Goal: Task Accomplishment & Management: Use online tool/utility

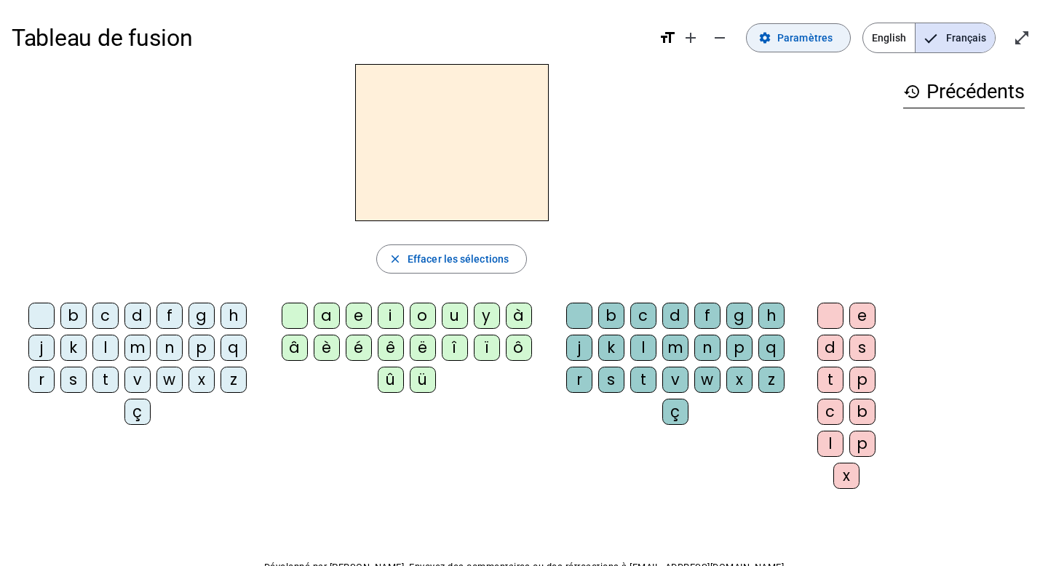
click at [831, 41] on span "Paramètres" at bounding box center [804, 37] width 55 height 17
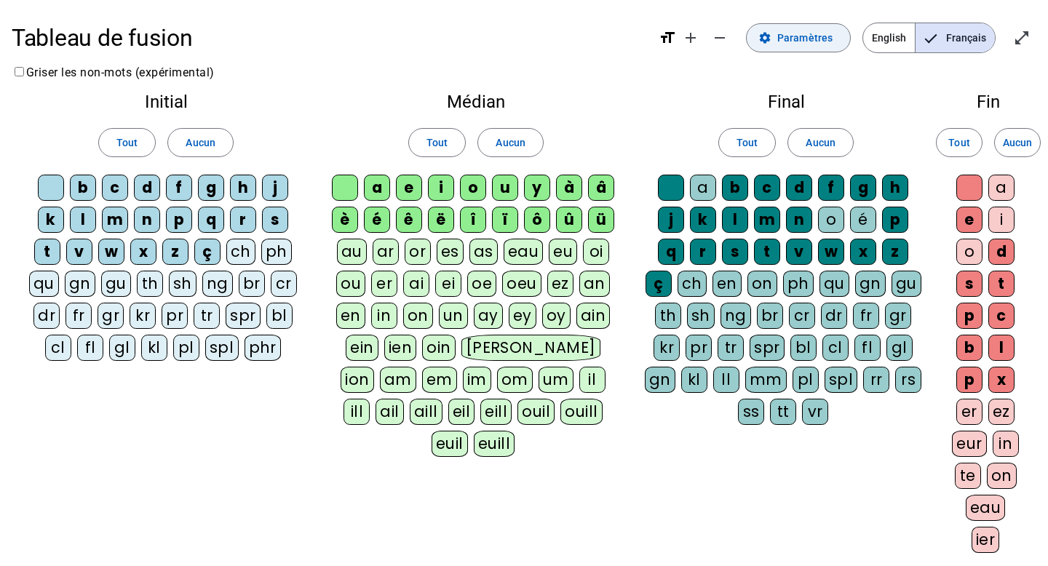
click at [832, 41] on span "Paramètres" at bounding box center [804, 37] width 55 height 17
click at [776, 42] on span at bounding box center [798, 37] width 103 height 35
click at [769, 35] on mat-icon "settings" at bounding box center [764, 37] width 13 height 13
click at [74, 76] on label "Griser les non-mots (expérimental)" at bounding box center [113, 73] width 203 height 14
click at [948, 26] on span "Français" at bounding box center [955, 37] width 79 height 29
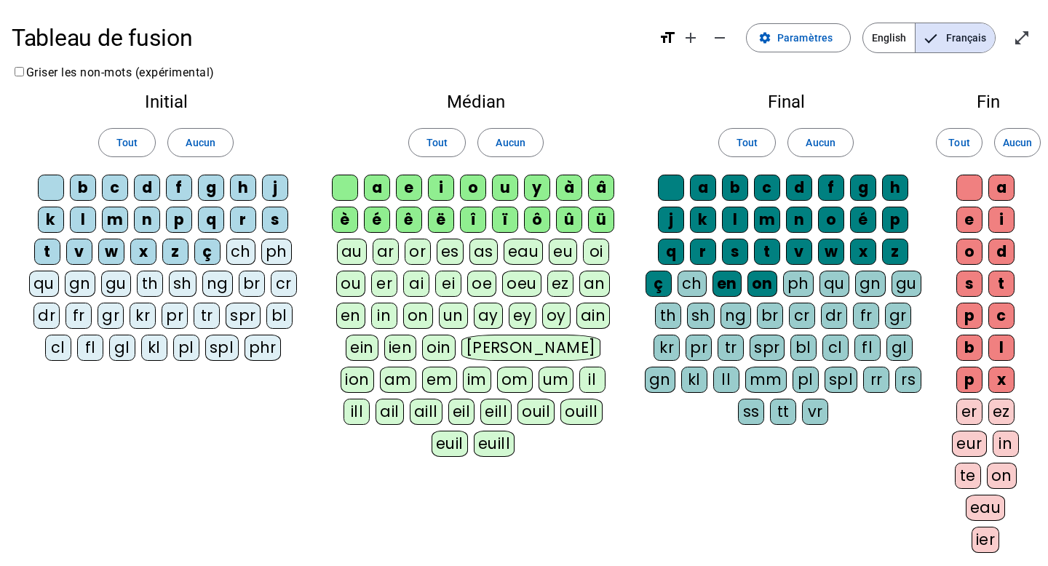
click at [951, 47] on span "Français" at bounding box center [955, 37] width 79 height 29
click at [179, 72] on label "Griser les non-mots (expérimental)" at bounding box center [113, 73] width 203 height 14
click at [47, 191] on div at bounding box center [51, 188] width 26 height 26
click at [55, 183] on div at bounding box center [51, 188] width 26 height 26
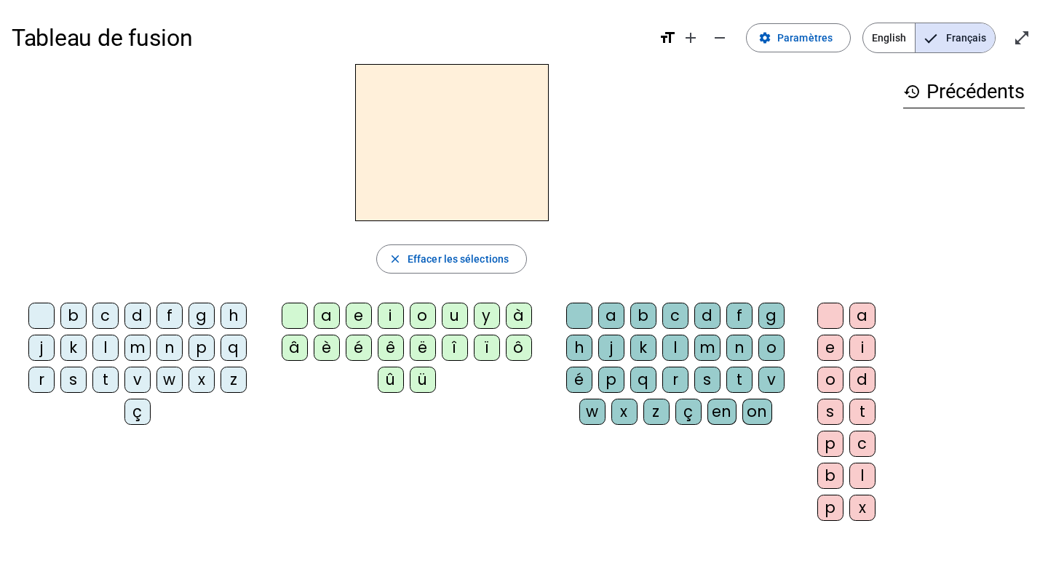
click at [76, 316] on div "b" at bounding box center [73, 316] width 26 height 26
click at [419, 313] on div "o" at bounding box center [423, 316] width 26 height 26
click at [680, 344] on div "l" at bounding box center [675, 348] width 26 height 26
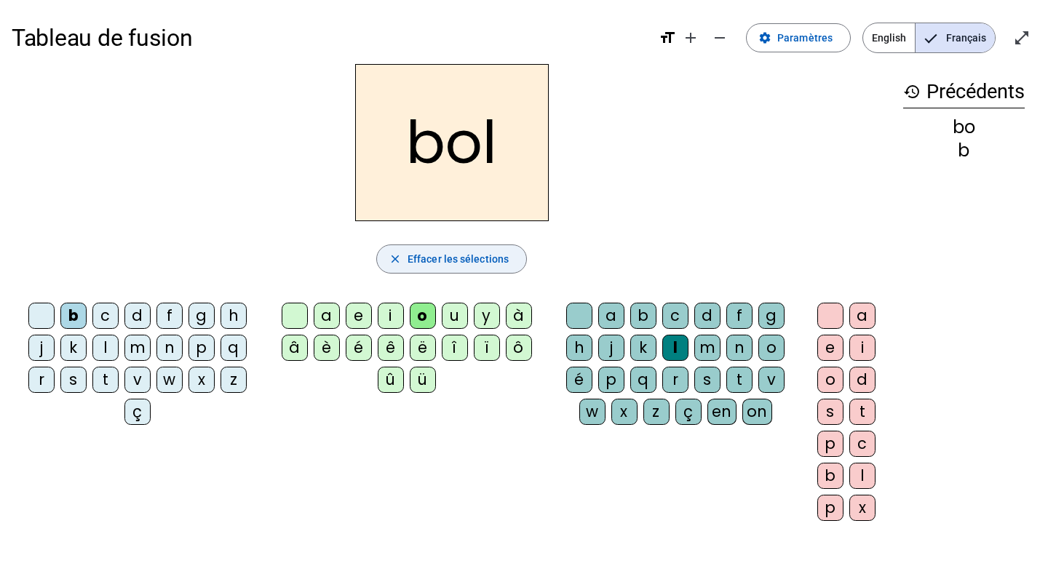
click at [439, 254] on span "Effacer les sélections" at bounding box center [458, 258] width 101 height 17
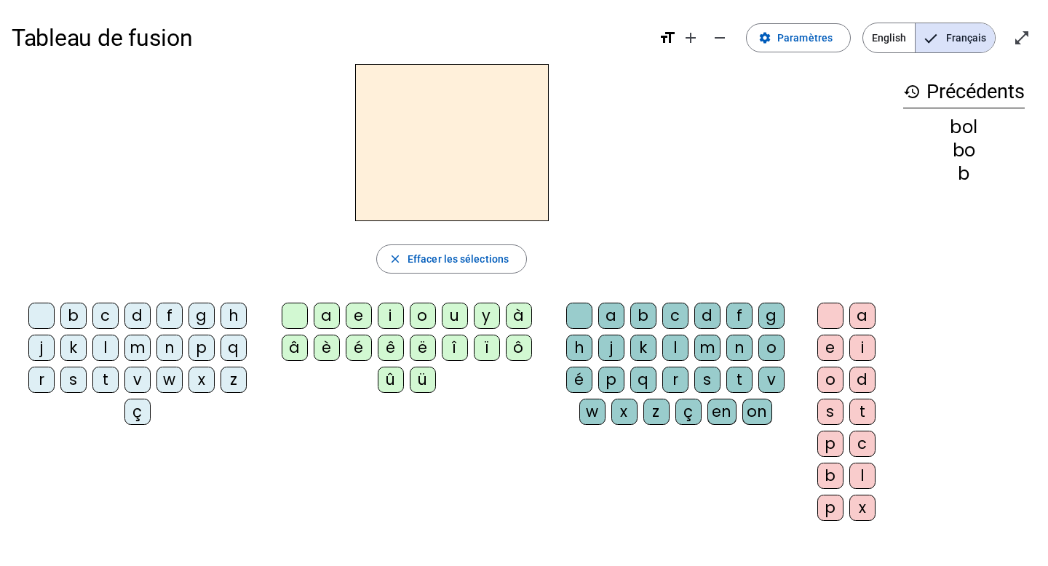
click at [105, 381] on div "t" at bounding box center [105, 380] width 26 height 26
click at [323, 315] on div "a" at bounding box center [327, 316] width 26 height 26
click at [673, 345] on div "l" at bounding box center [675, 348] width 26 height 26
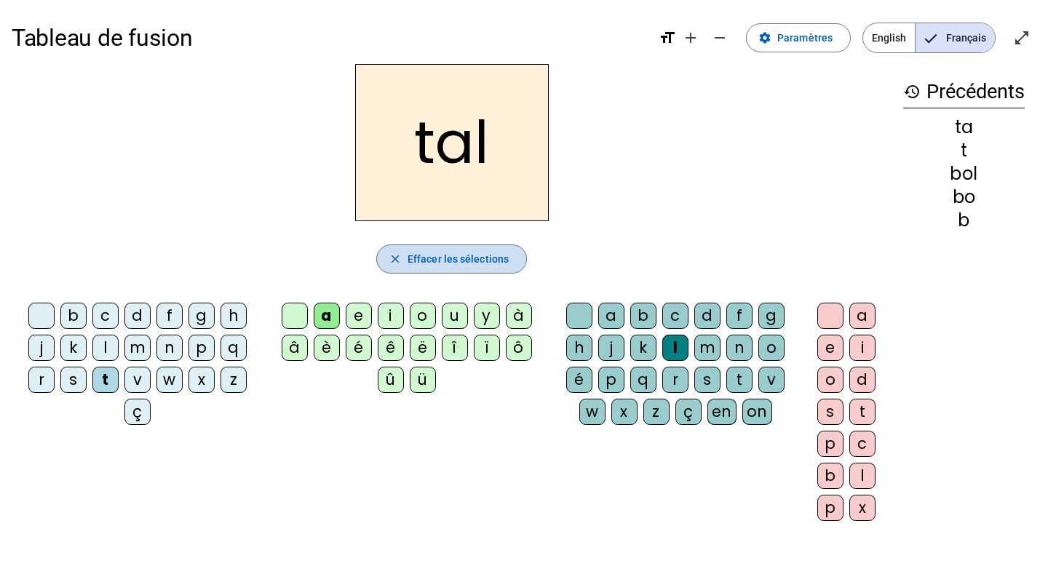
click at [451, 256] on span "Effacer les sélections" at bounding box center [458, 258] width 101 height 17
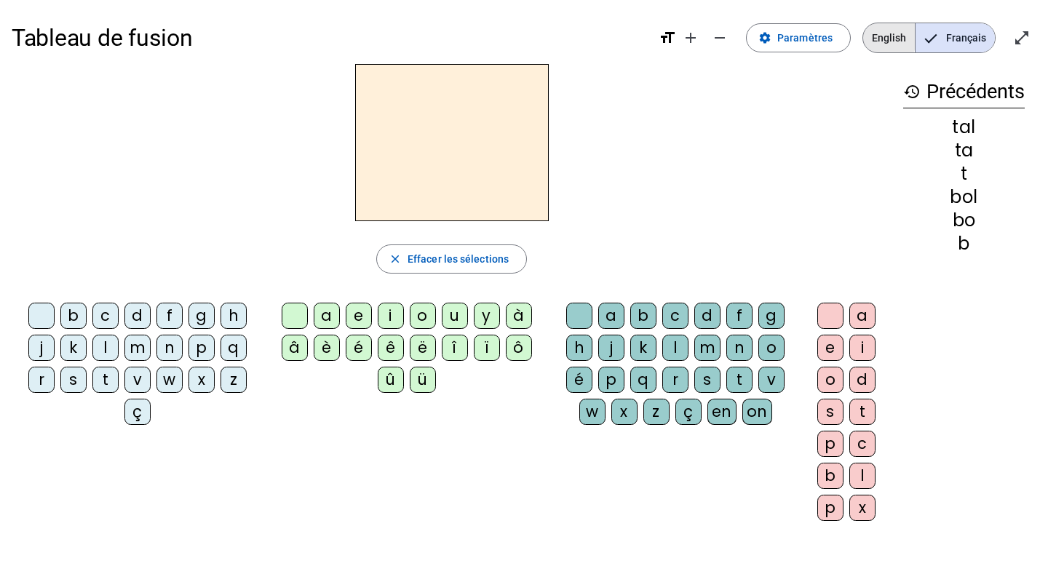
click at [874, 33] on span "English" at bounding box center [889, 37] width 52 height 29
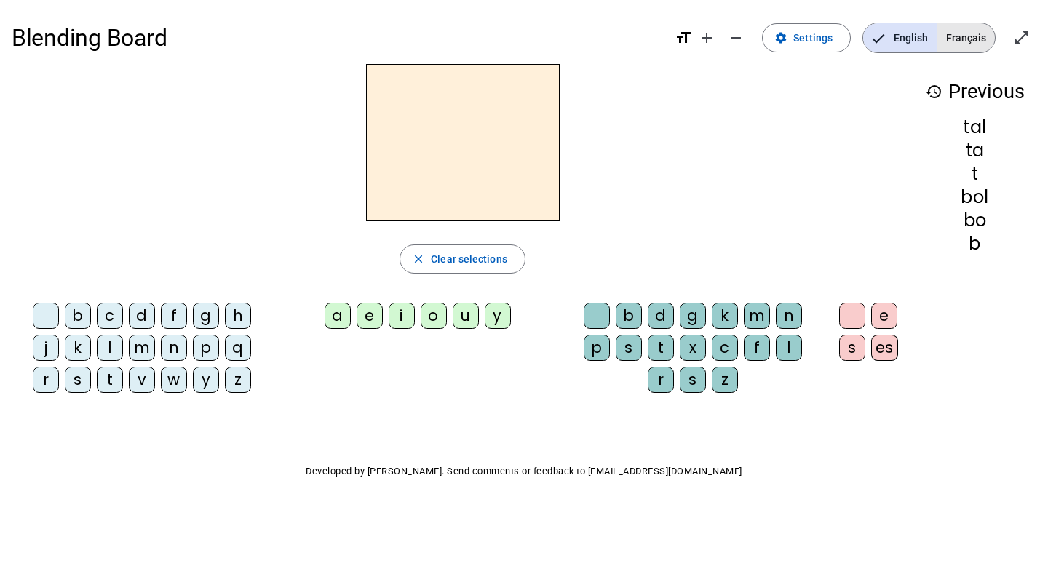
click at [962, 44] on span "Français" at bounding box center [967, 37] width 58 height 29
